Goal: Information Seeking & Learning: Understand process/instructions

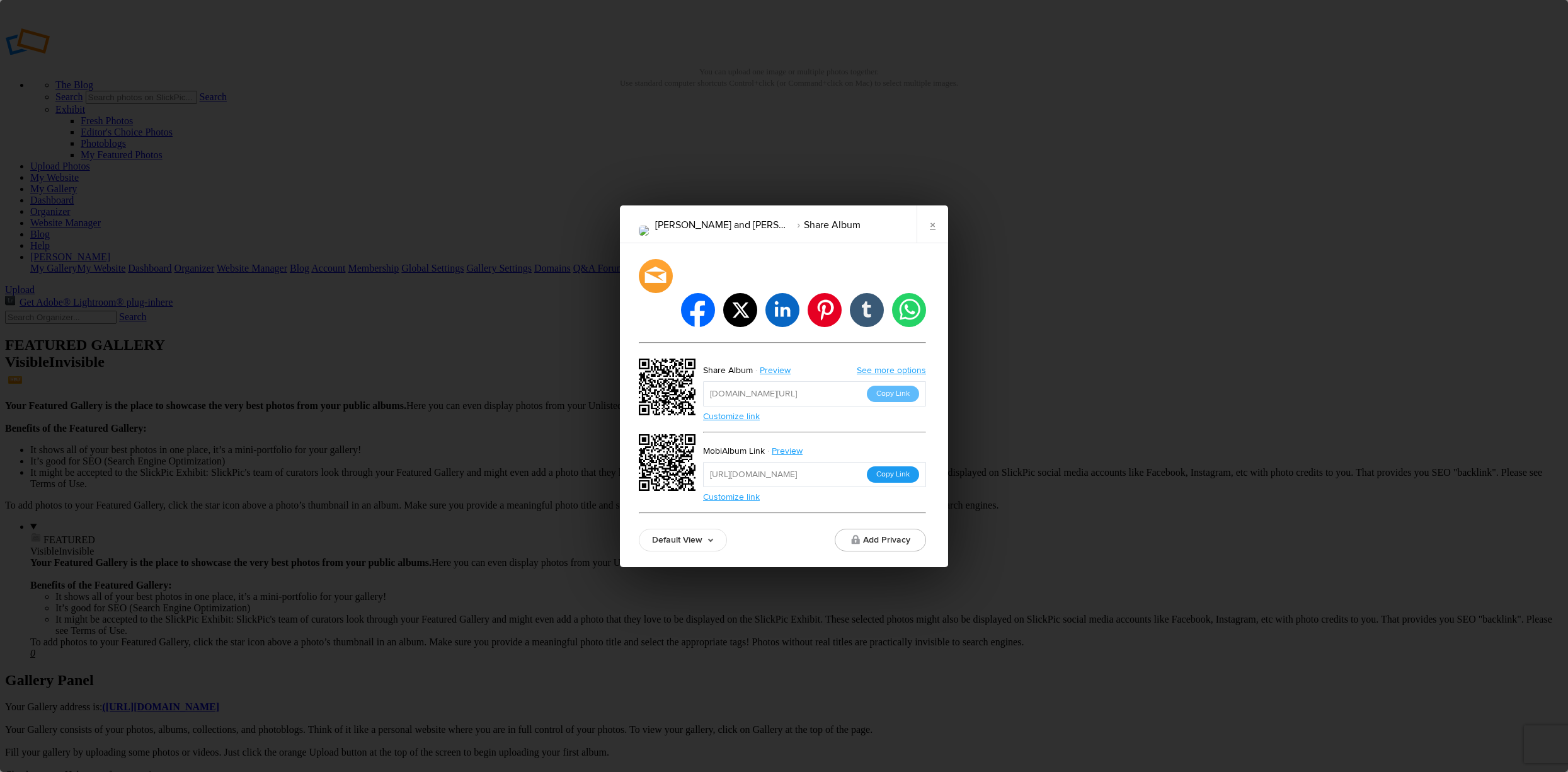
click at [893, 467] on button "Copy Link" at bounding box center [892, 474] width 52 height 16
click at [889, 386] on button "Copy Link" at bounding box center [892, 393] width 52 height 16
click at [935, 242] on link "×" at bounding box center [931, 224] width 31 height 38
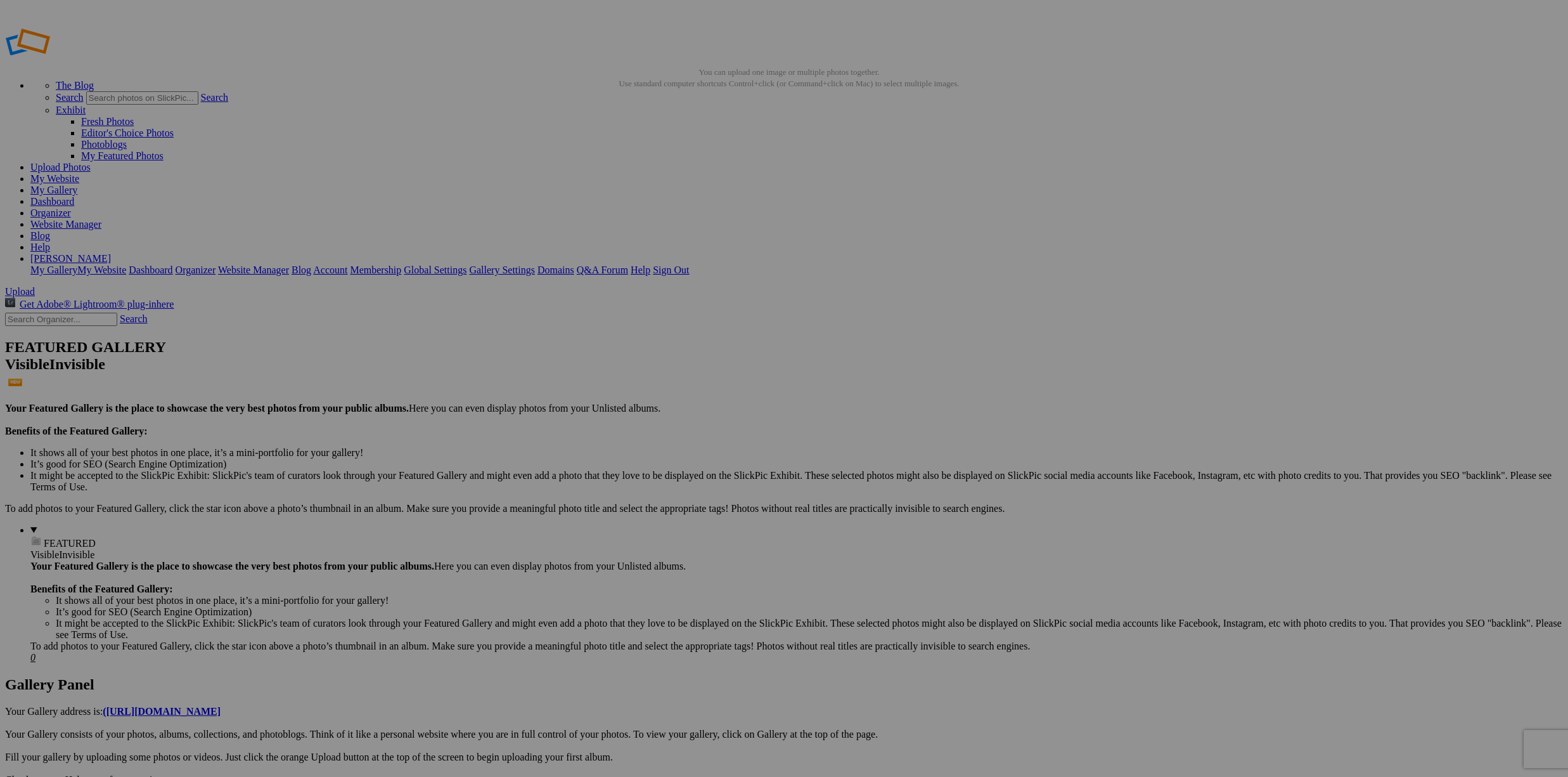
click at [145, 313] on link "Search" at bounding box center [133, 318] width 28 height 10
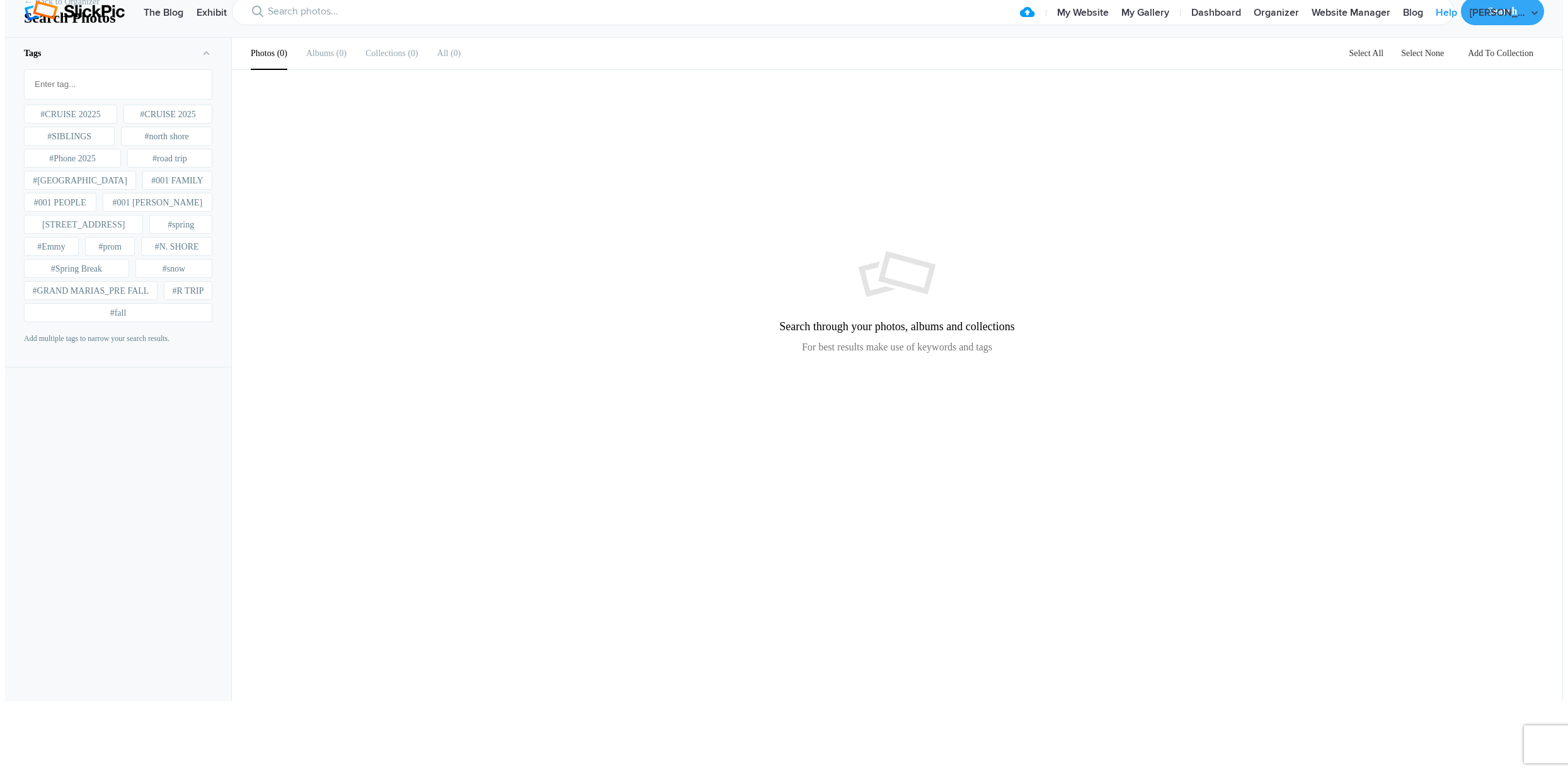
click at [1463, 25] on link "Help" at bounding box center [1446, 13] width 34 height 25
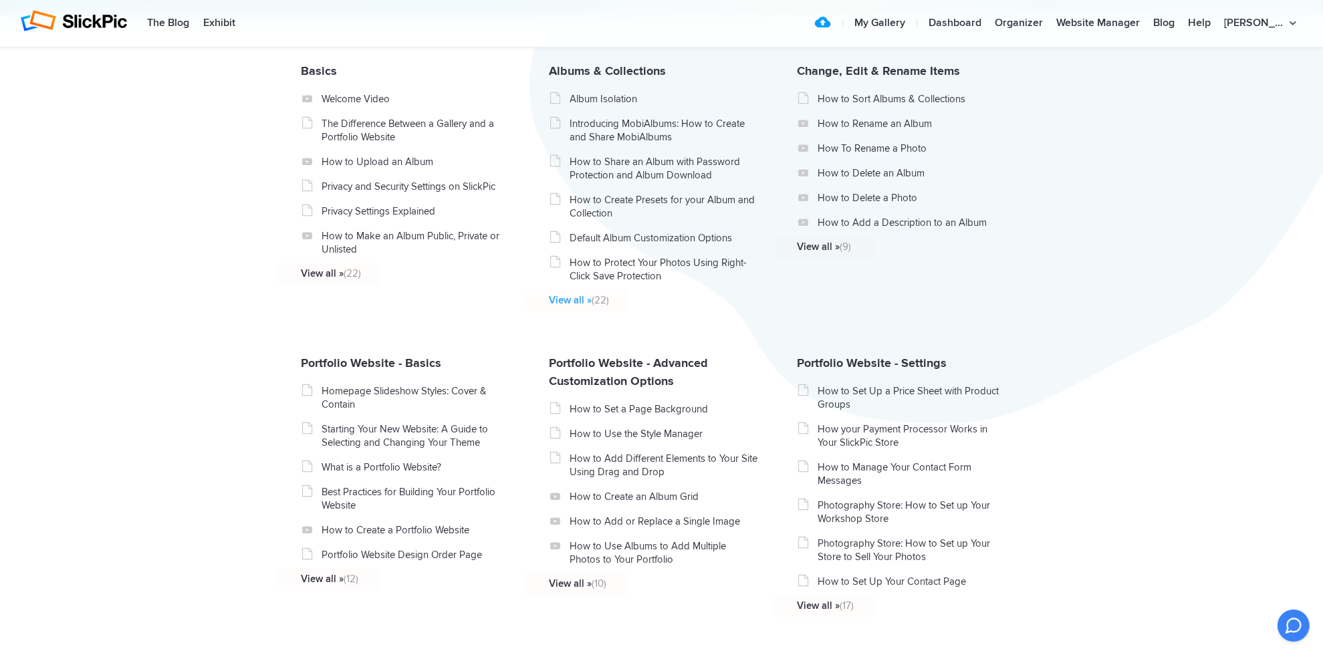
scroll to position [235, 0]
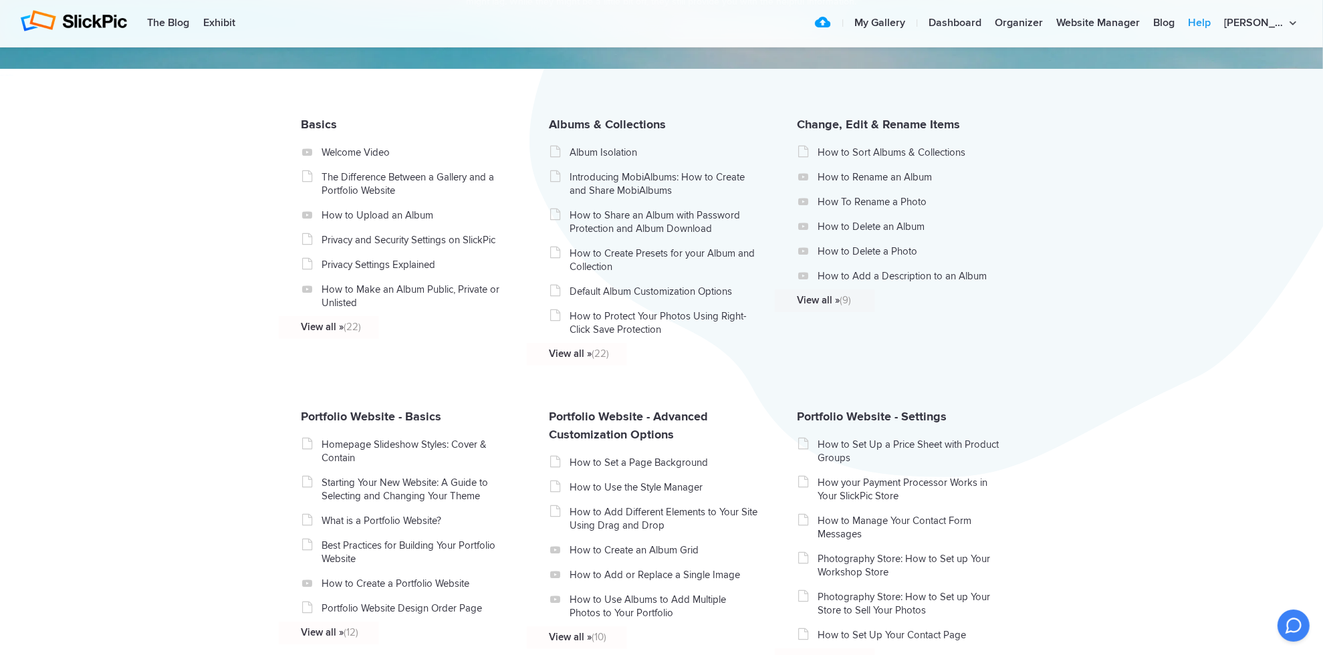
click at [1217, 20] on link "Help" at bounding box center [1199, 23] width 36 height 27
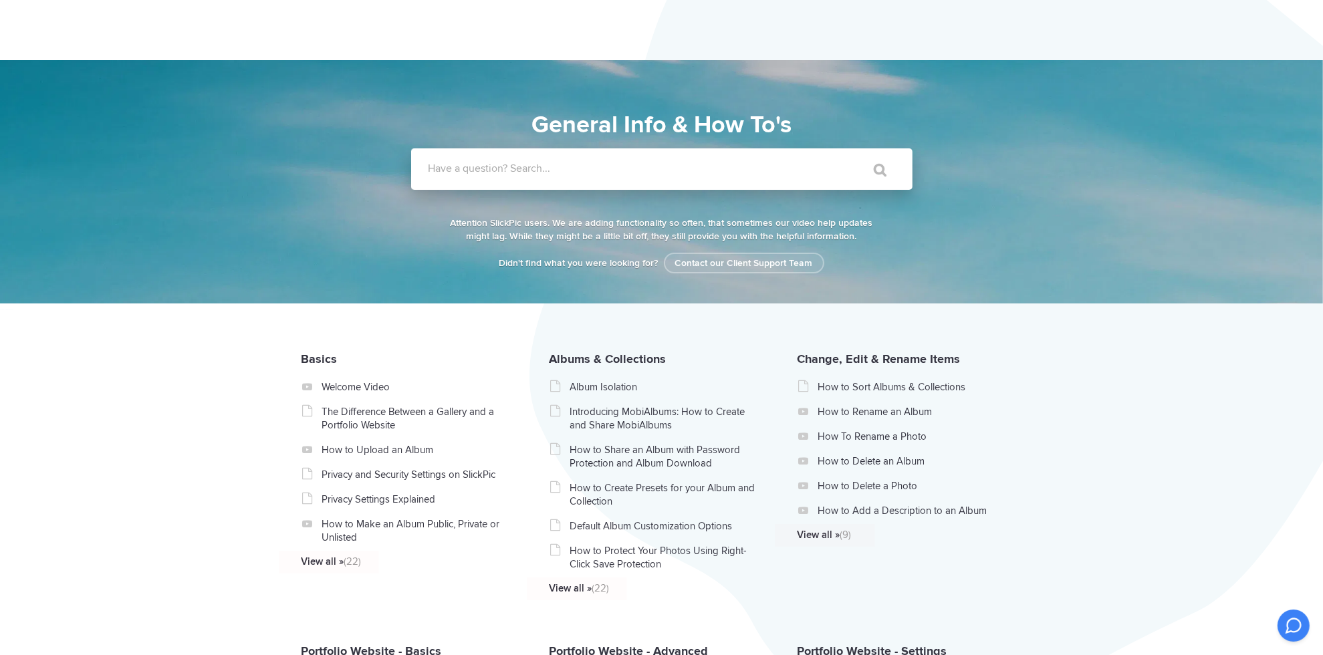
click at [589, 171] on label "Have a question? Search..." at bounding box center [678, 168] width 501 height 13
click at [589, 171] on input "Have a question? Search..." at bounding box center [634, 168] width 446 height 41
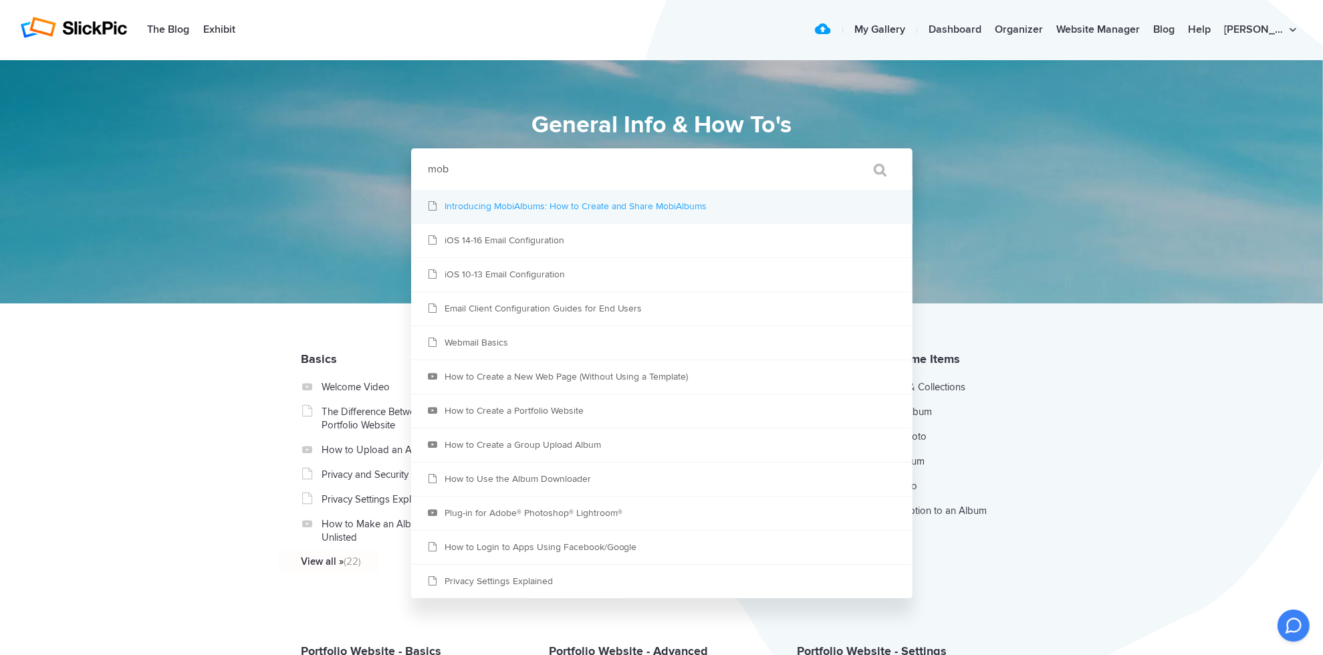
type input "mob"
click at [600, 202] on link "Introducing MobiAlbums: How to Create and Share MobiAlbums" at bounding box center [661, 206] width 501 height 33
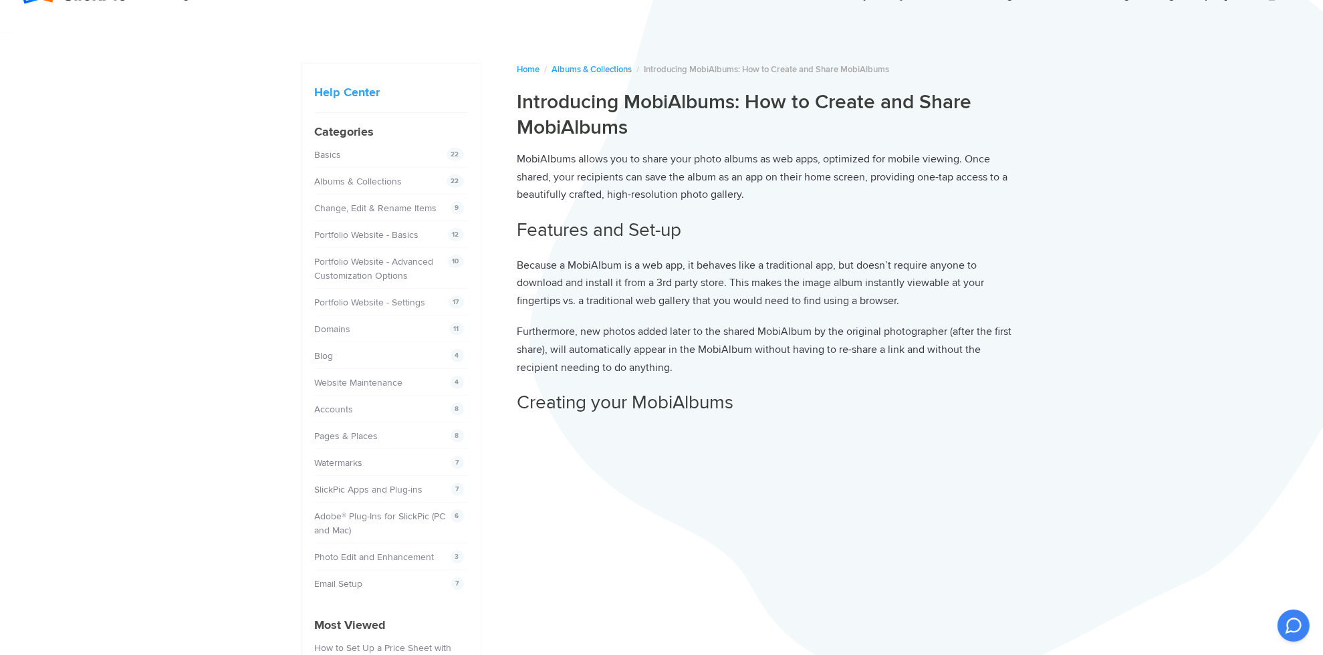
scroll to position [53, 0]
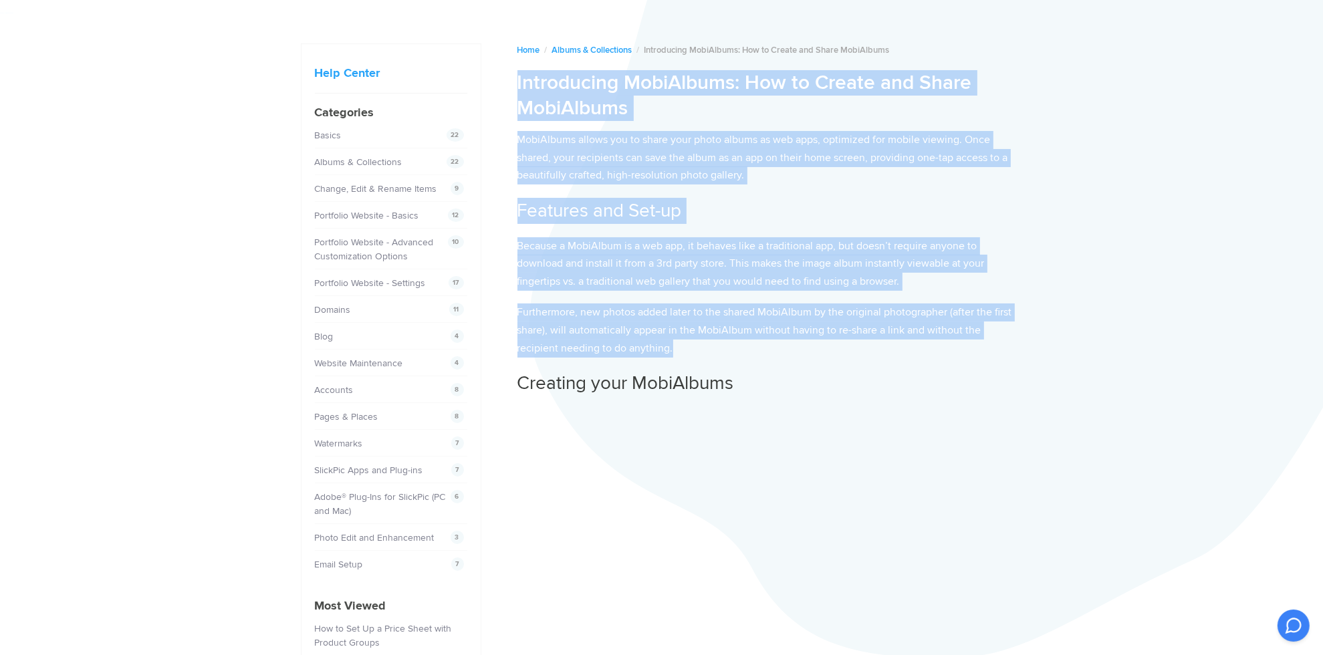
drag, startPoint x: 515, startPoint y: 78, endPoint x: 960, endPoint y: 340, distance: 515.9
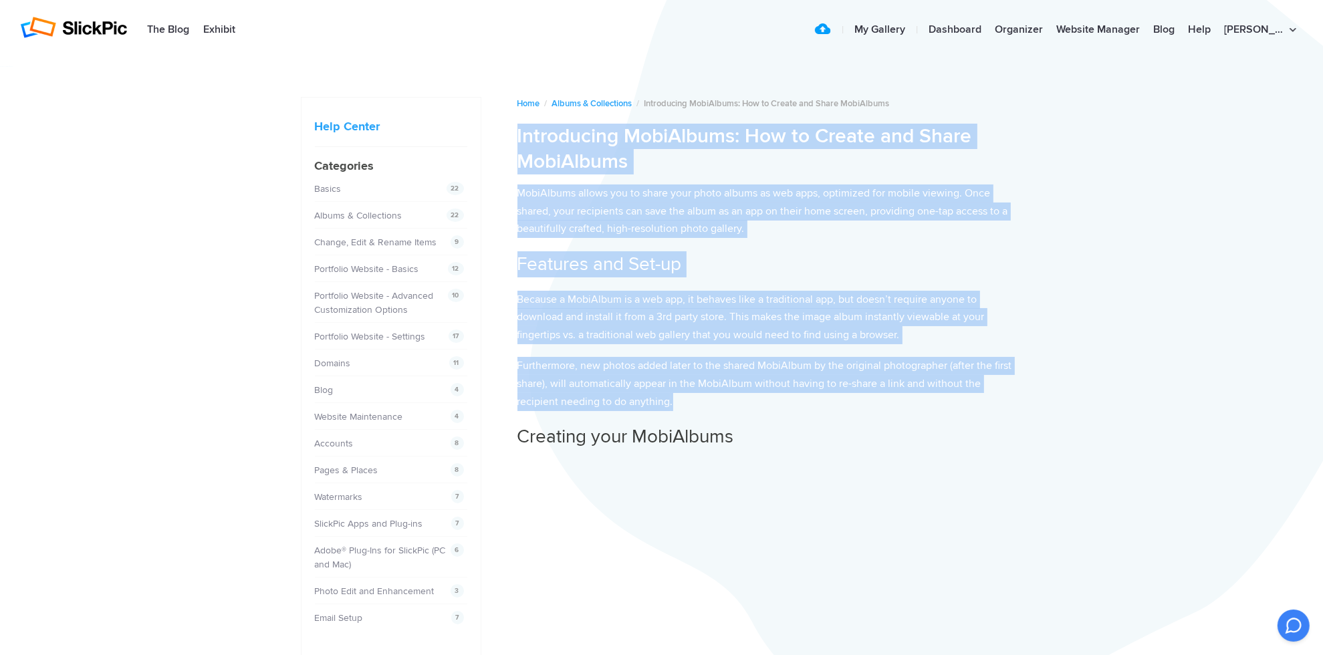
scroll to position [0, 0]
copy article "Introducing MobiAlbums: How to Create and Share MobiAlbums MobiAlbums allows yo…"
